Goal: Check status: Check status

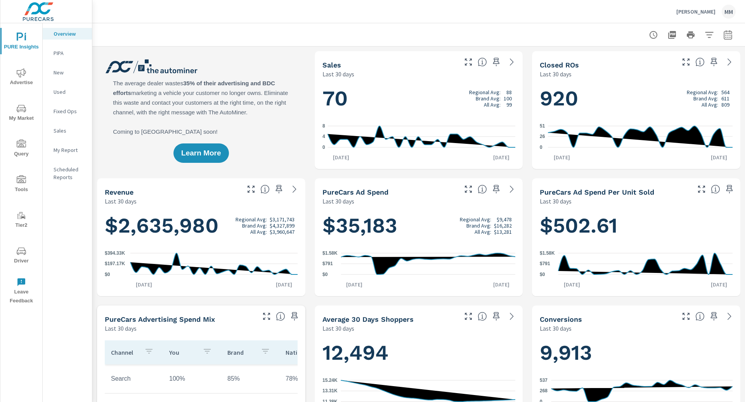
scroll to position [0, 0]
click at [21, 254] on icon "nav menu" at bounding box center [21, 251] width 9 height 9
click at [21, 248] on icon "nav menu" at bounding box center [21, 251] width 9 height 9
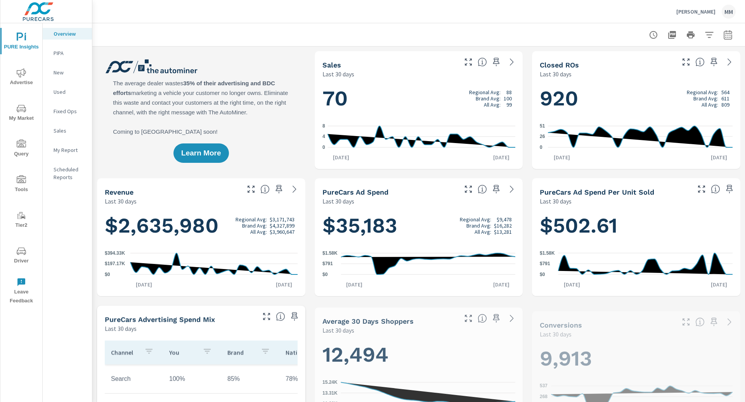
scroll to position [0, 0]
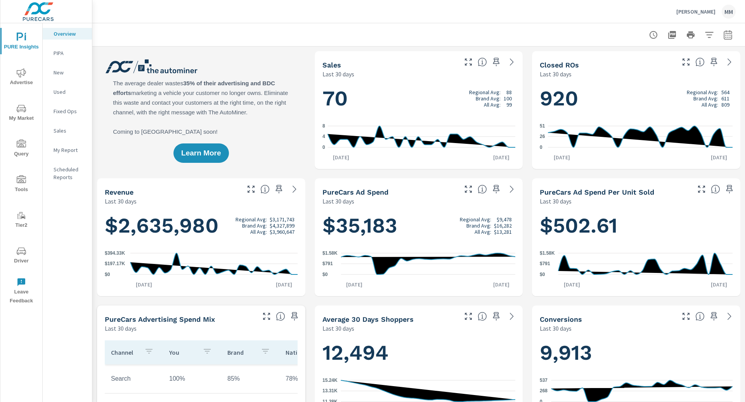
click at [17, 248] on icon "nav menu" at bounding box center [21, 251] width 9 height 9
